Goal: Navigation & Orientation: Find specific page/section

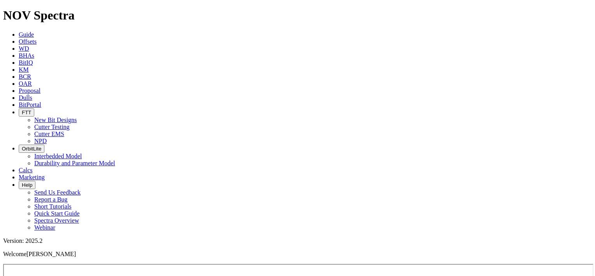
click at [31, 109] on span "FTT" at bounding box center [26, 112] width 9 height 6
click at [64, 130] on link "Cutter EMS" at bounding box center [49, 133] width 30 height 7
click at [31, 109] on span "FTT" at bounding box center [26, 112] width 9 height 6
click at [70, 123] on link "Cutter Testing" at bounding box center [51, 126] width 35 height 7
click at [31, 109] on span "FTT" at bounding box center [26, 112] width 9 height 6
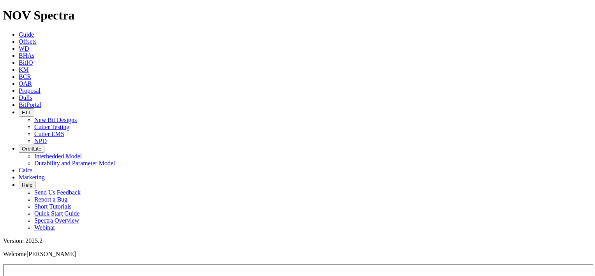
click at [64, 130] on link "Cutter EMS" at bounding box center [49, 133] width 30 height 7
